Goal: Complete application form: Complete application form

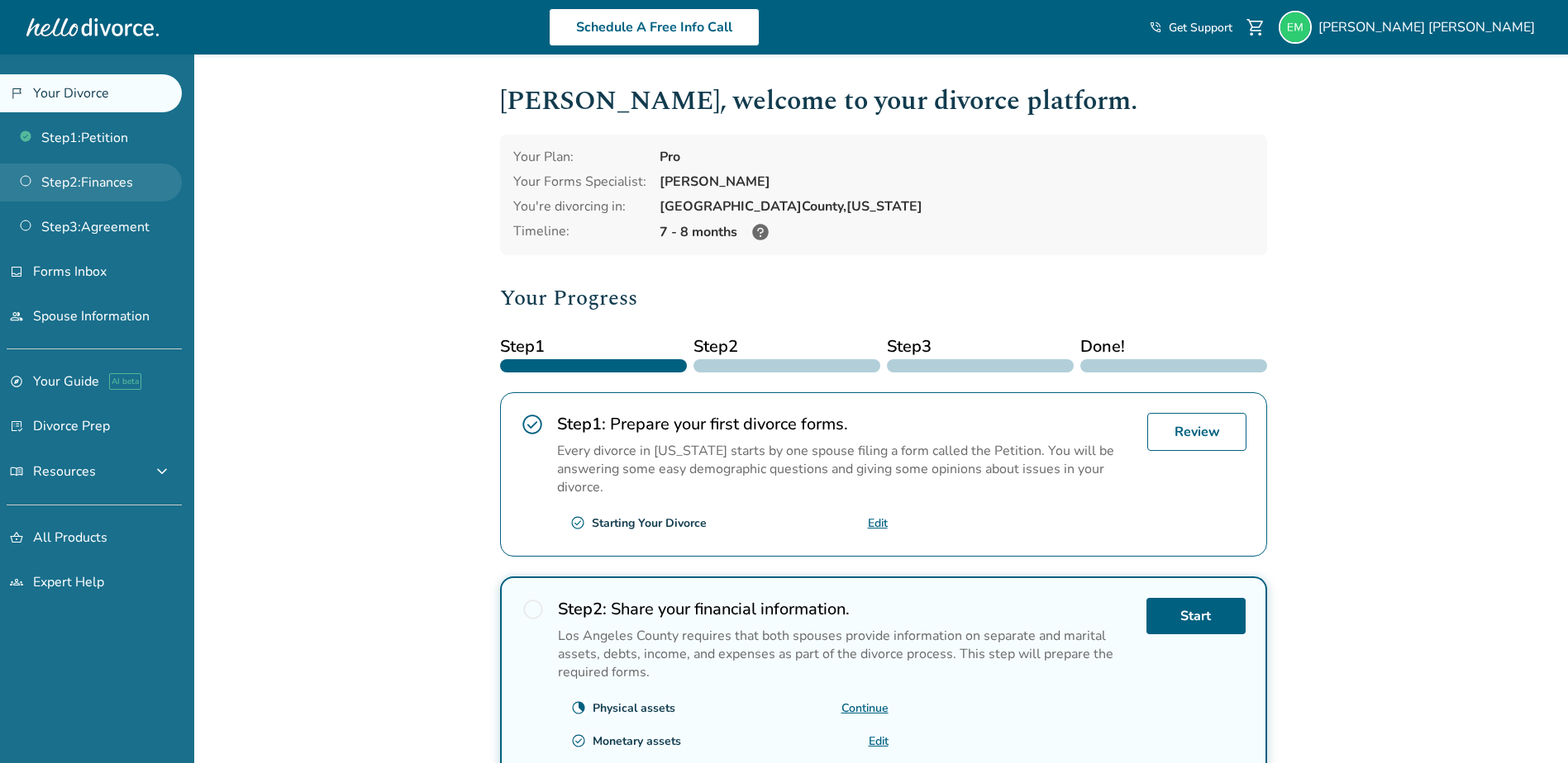
click at [119, 187] on link "Step 2 : Finances" at bounding box center [90, 182] width 182 height 38
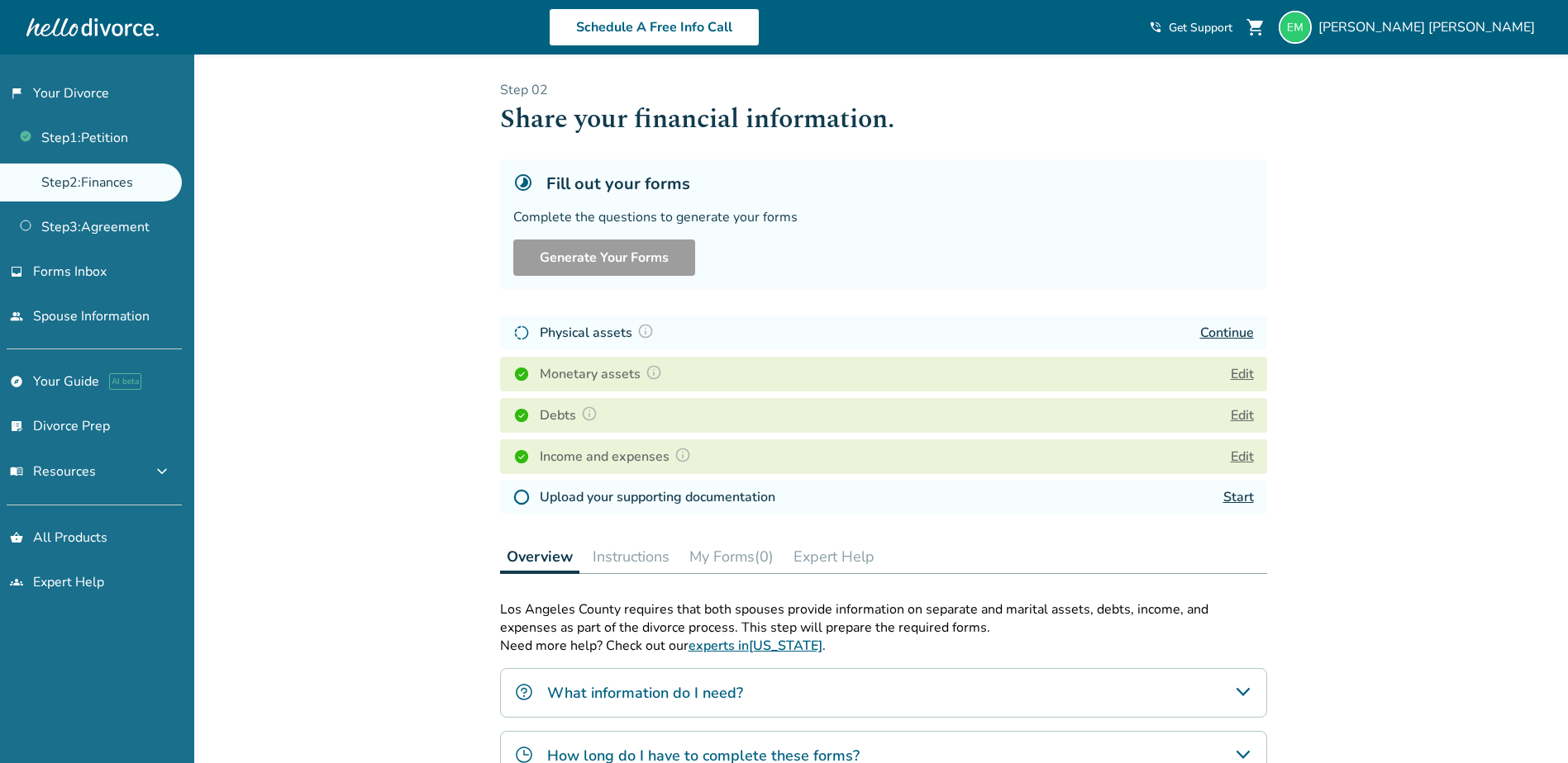
click at [1228, 332] on link "Continue" at bounding box center [1226, 333] width 54 height 19
click at [1244, 498] on link "Start" at bounding box center [1238, 497] width 31 height 19
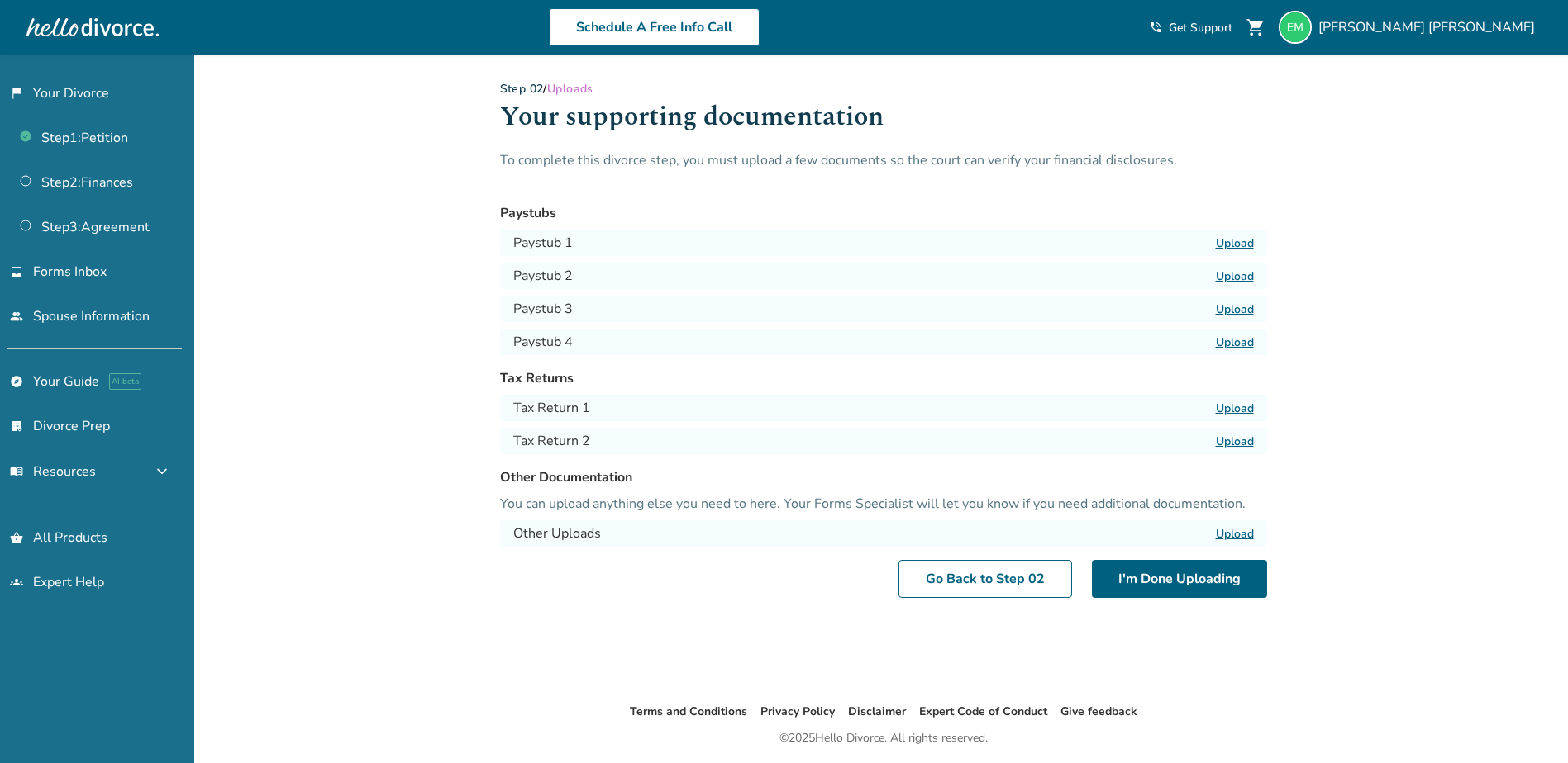
click at [1224, 410] on label "Upload" at bounding box center [1234, 409] width 38 height 16
click at [0, 0] on input "Upload" at bounding box center [0, 0] width 0 height 0
click at [1246, 440] on label "Upload" at bounding box center [1234, 442] width 38 height 16
click at [0, 0] on input "Upload" at bounding box center [0, 0] width 0 height 0
click at [1240, 238] on label "Upload" at bounding box center [1234, 243] width 38 height 16
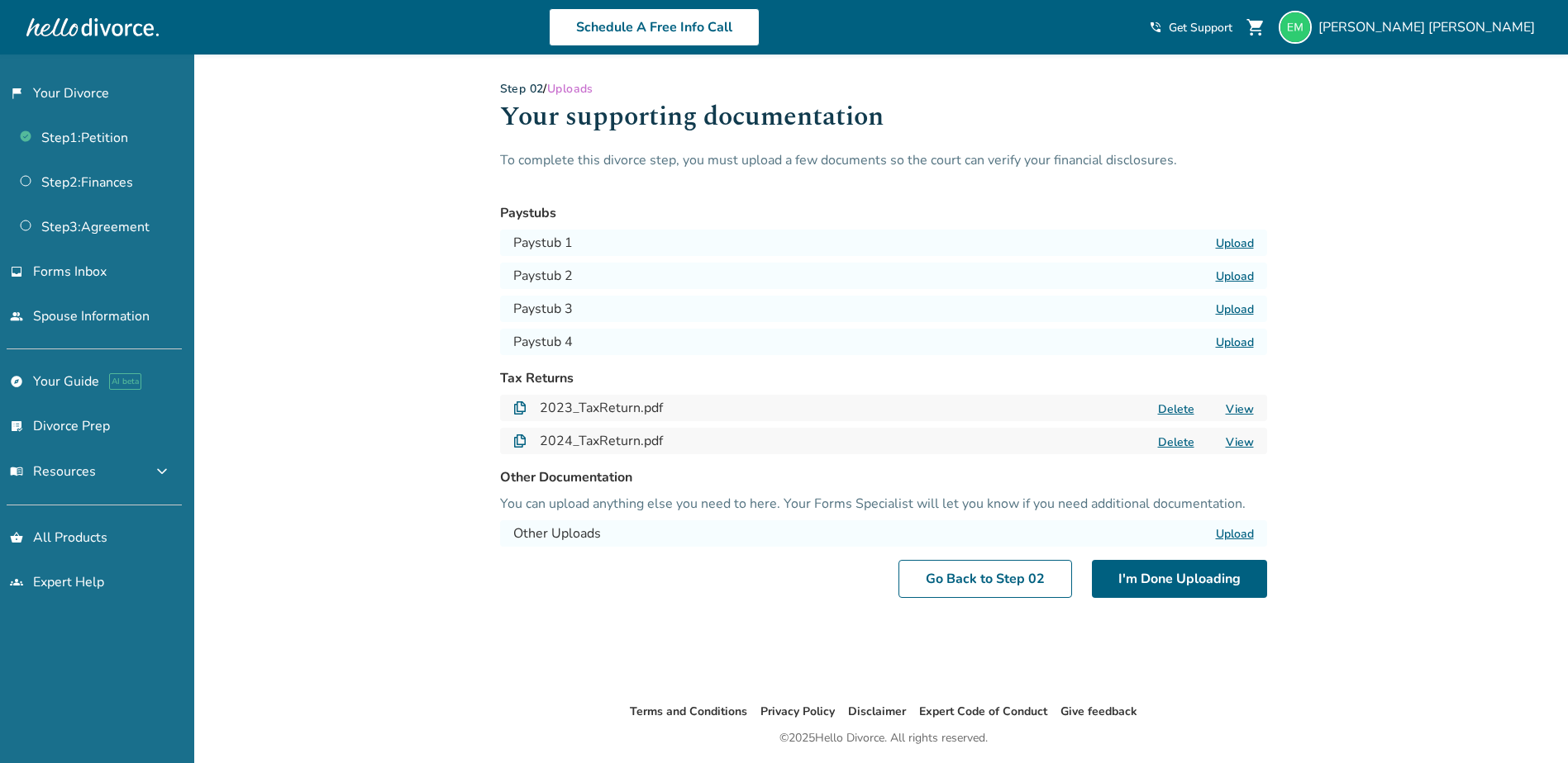
click at [0, 0] on input "Upload" at bounding box center [0, 0] width 0 height 0
click at [1240, 277] on label "Upload" at bounding box center [1234, 276] width 38 height 16
click at [0, 0] on input "Upload" at bounding box center [0, 0] width 0 height 0
click at [1245, 310] on label "Upload" at bounding box center [1234, 310] width 38 height 16
click at [0, 0] on input "Upload" at bounding box center [0, 0] width 0 height 0
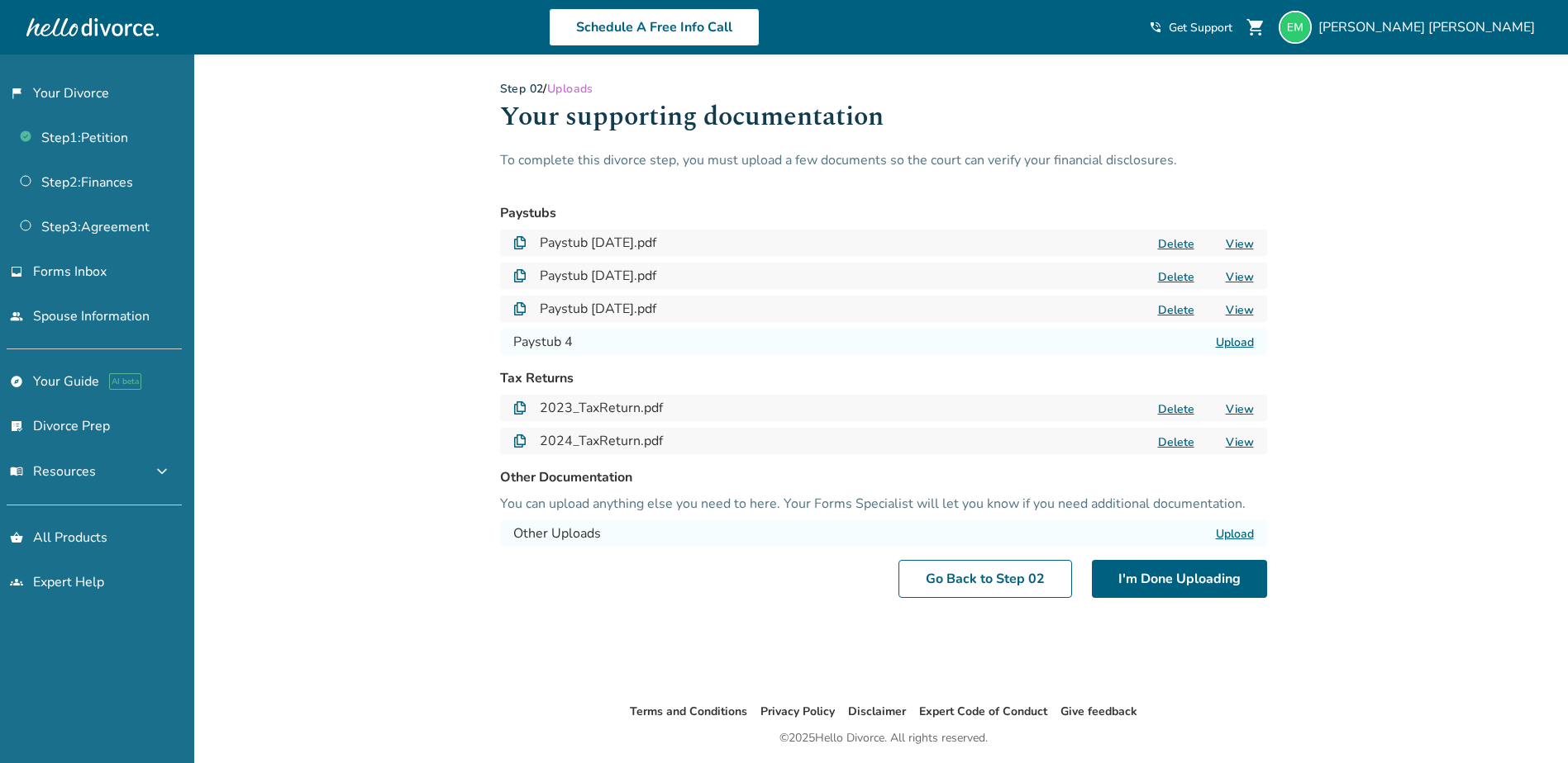
click at [1237, 341] on label "Upload" at bounding box center [1234, 343] width 38 height 16
click at [0, 0] on input "Upload" at bounding box center [0, 0] width 0 height 0
